Goal: Communication & Community: Participate in discussion

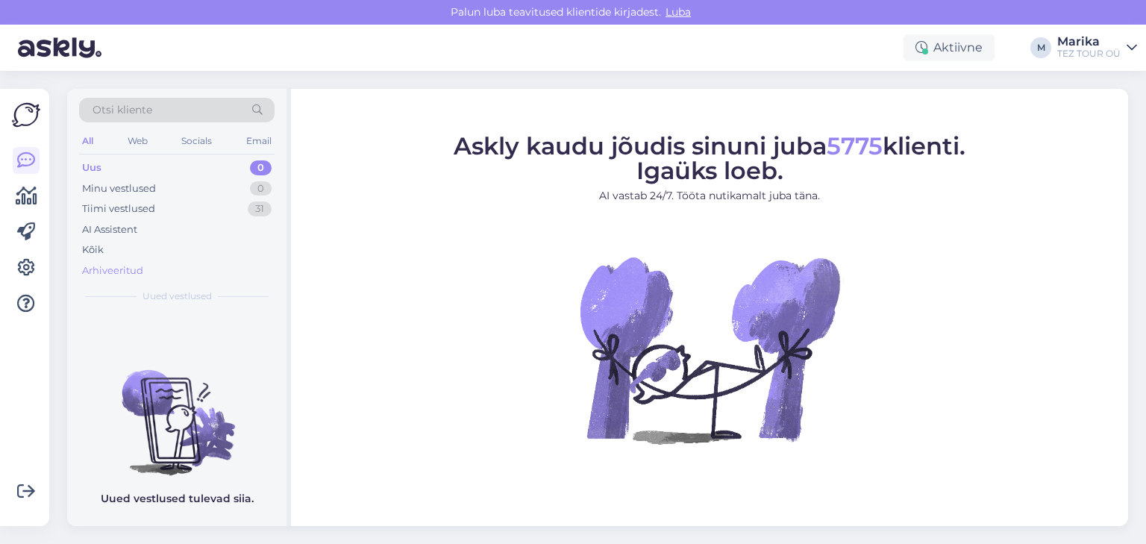
click at [139, 267] on div "Arhiveeritud" at bounding box center [112, 270] width 61 height 15
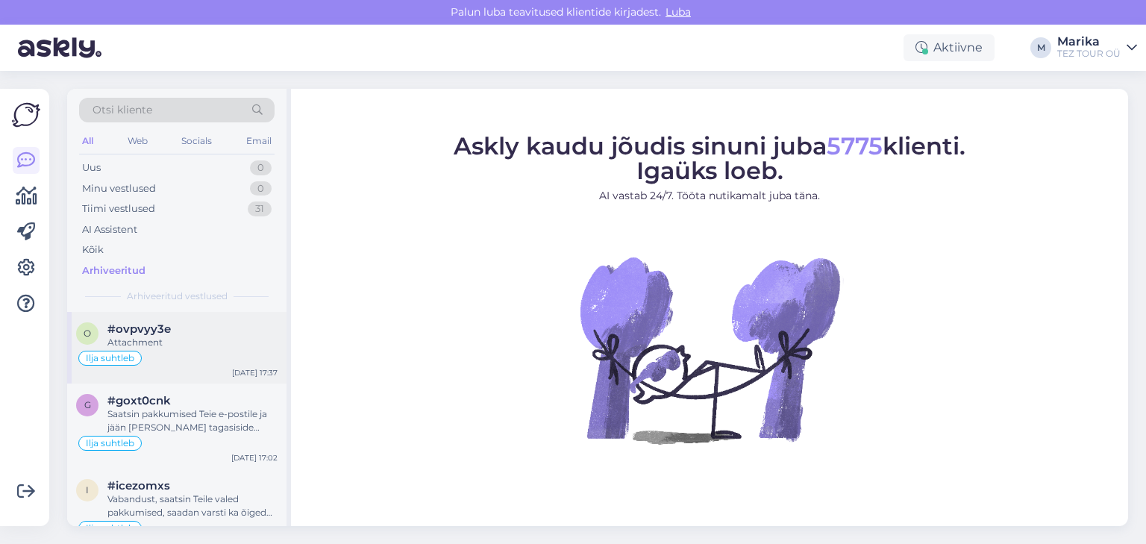
click at [237, 329] on div "#ovpvyy3e" at bounding box center [192, 328] width 170 height 13
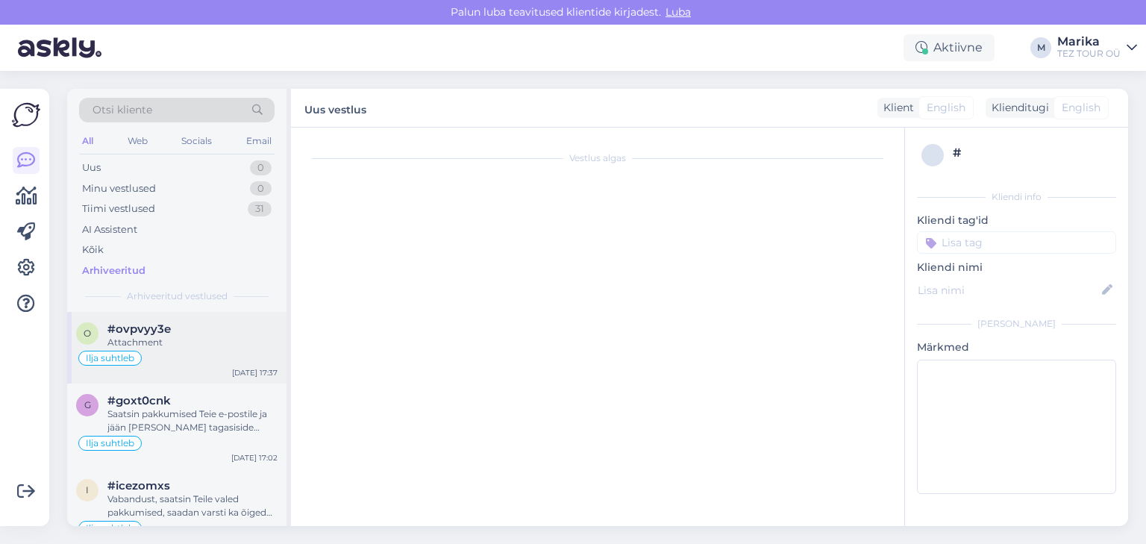
scroll to position [912, 0]
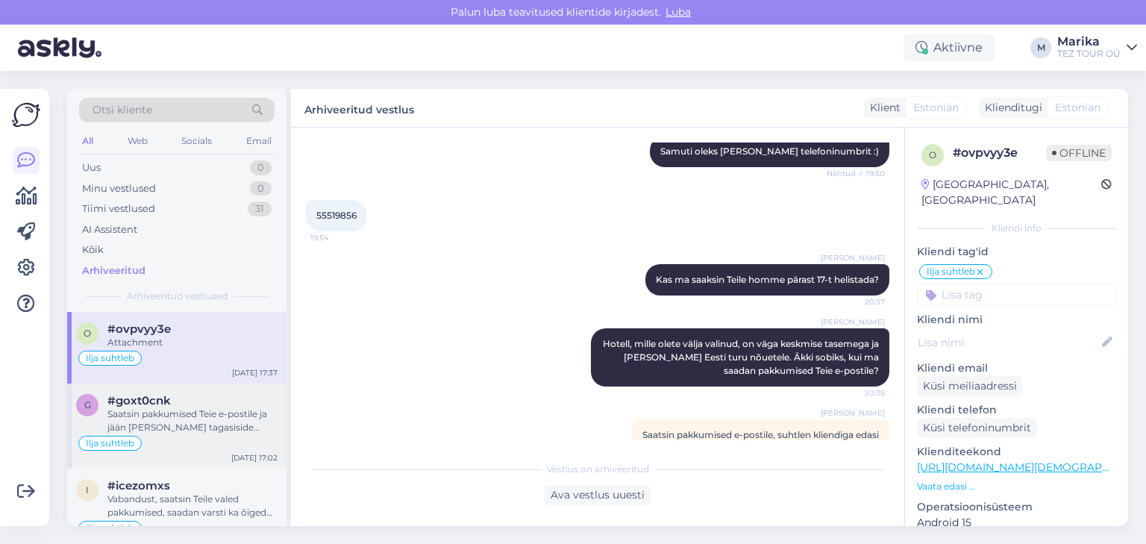
click at [175, 398] on div "#goxt0cnk" at bounding box center [192, 400] width 170 height 13
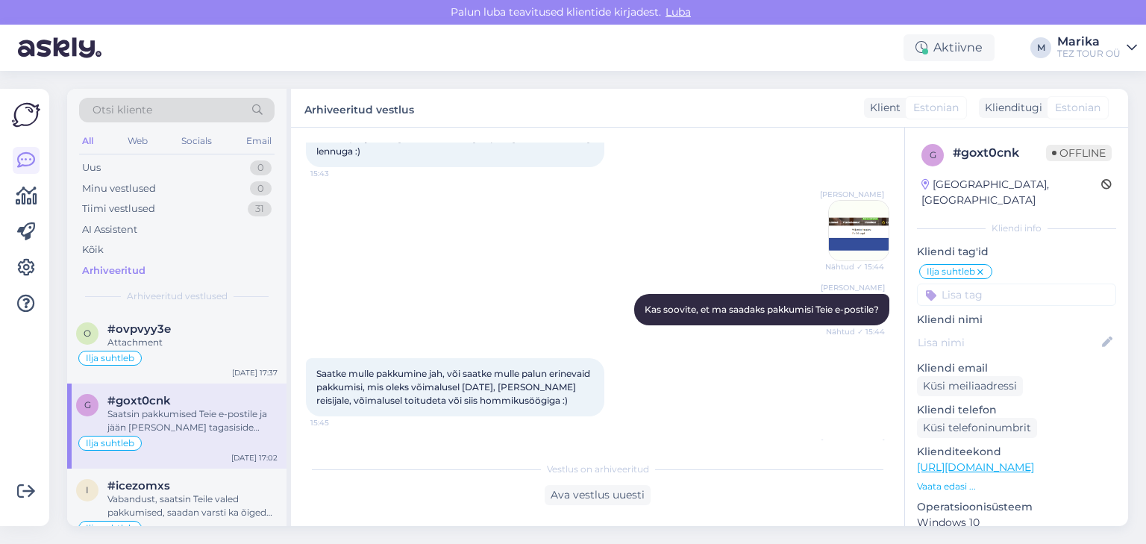
scroll to position [1238, 0]
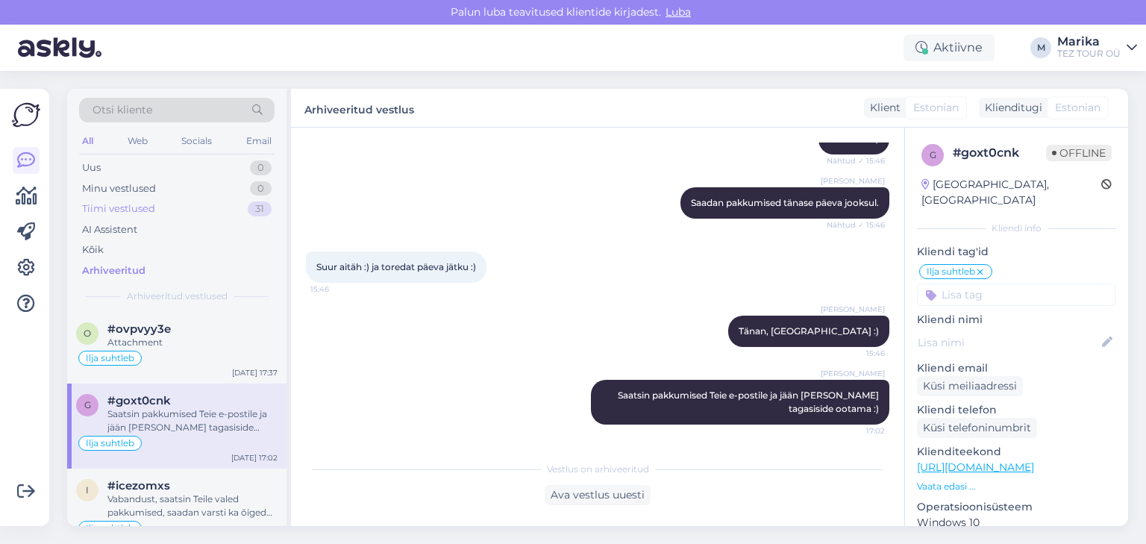
click at [186, 211] on div "Tiimi vestlused 31" at bounding box center [176, 208] width 195 height 21
